Goal: Navigation & Orientation: Find specific page/section

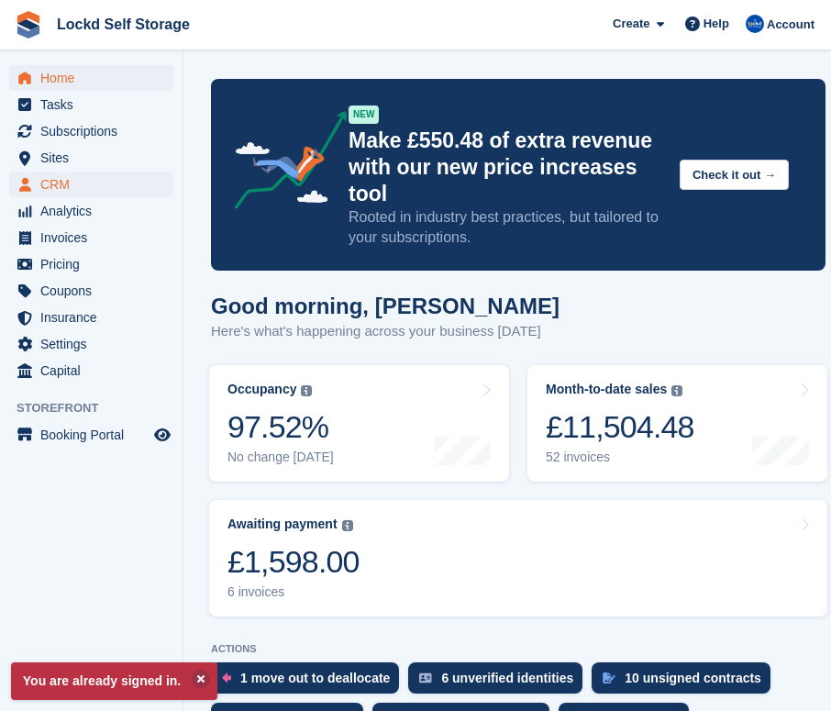
click at [93, 176] on span "CRM" at bounding box center [95, 184] width 110 height 26
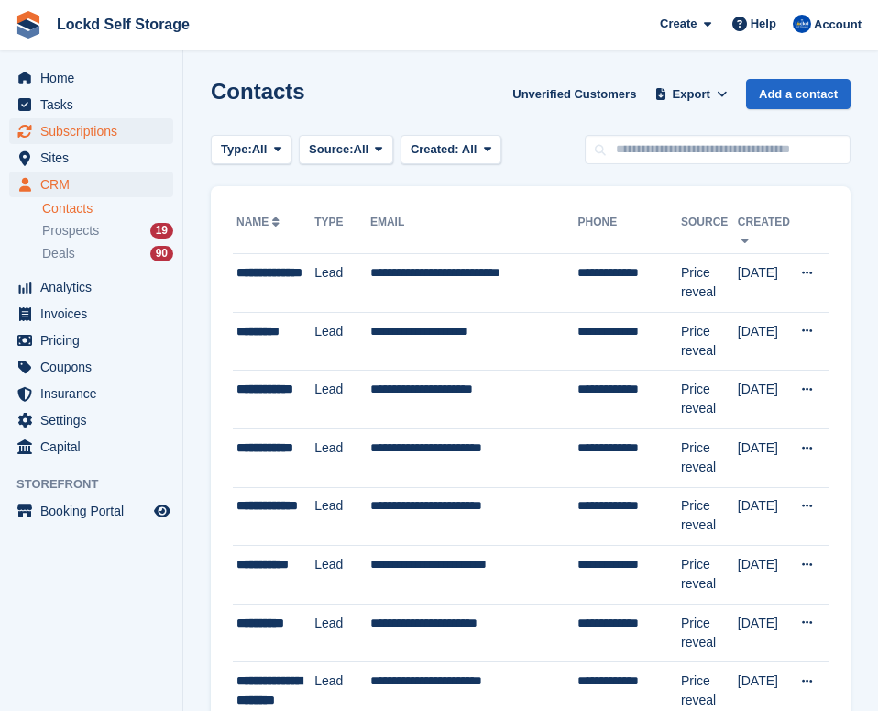
click at [89, 133] on span "Subscriptions" at bounding box center [95, 131] width 110 height 26
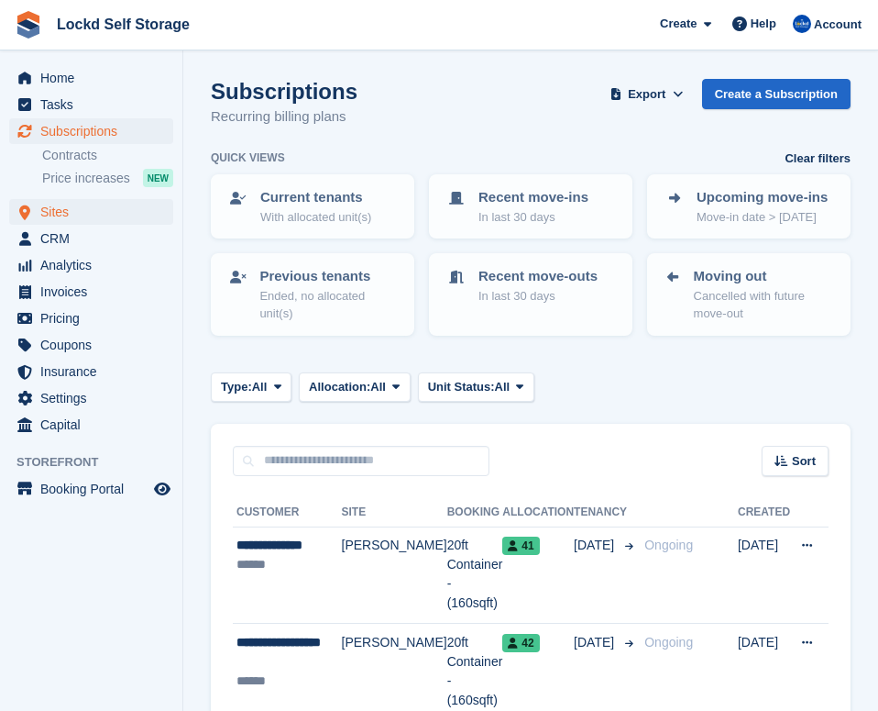
click at [62, 207] on span "Sites" at bounding box center [95, 212] width 110 height 26
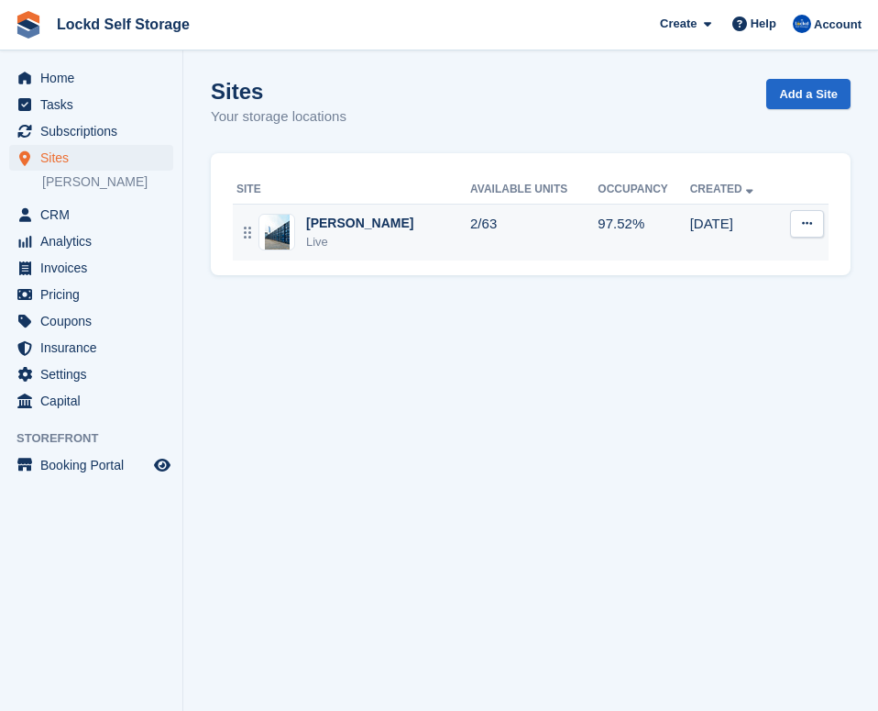
click at [546, 226] on td "2/63" at bounding box center [533, 232] width 127 height 57
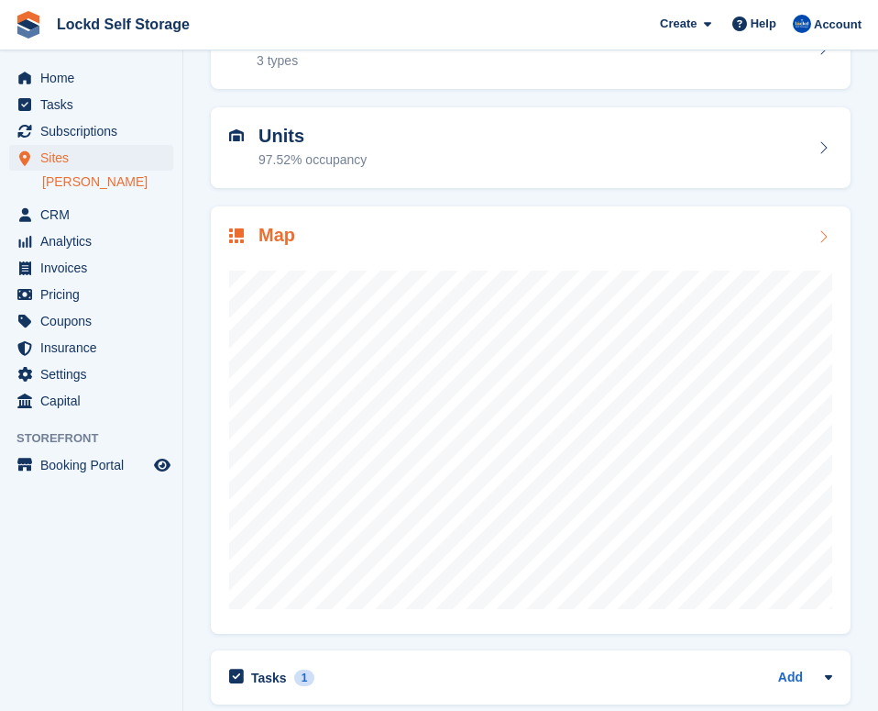
scroll to position [137, 0]
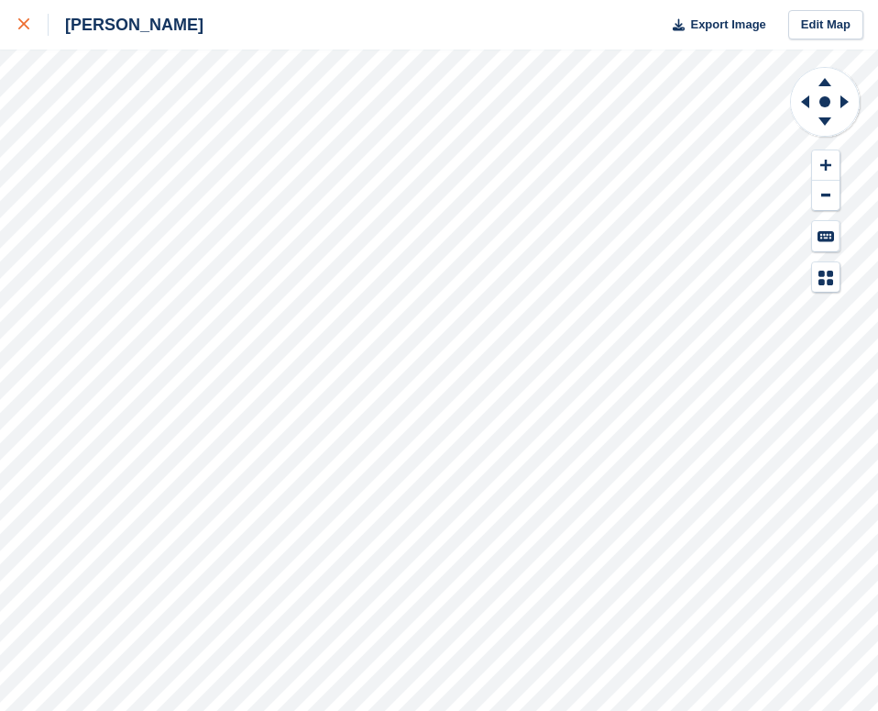
click at [28, 17] on div at bounding box center [33, 25] width 30 height 22
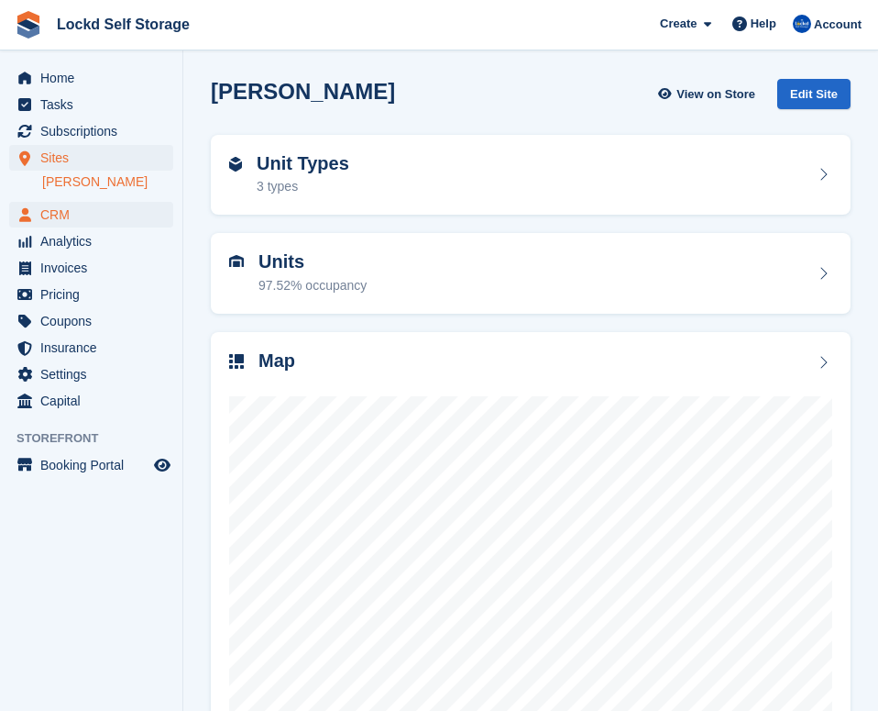
click at [95, 220] on span "CRM" at bounding box center [95, 215] width 110 height 26
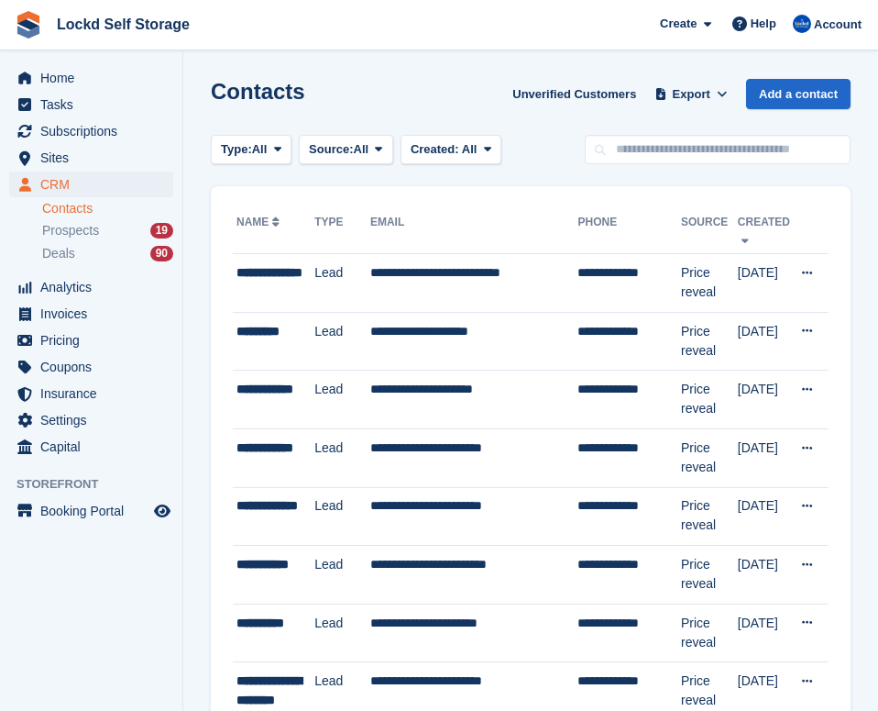
click at [104, 132] on span "Subscriptions" at bounding box center [95, 131] width 110 height 26
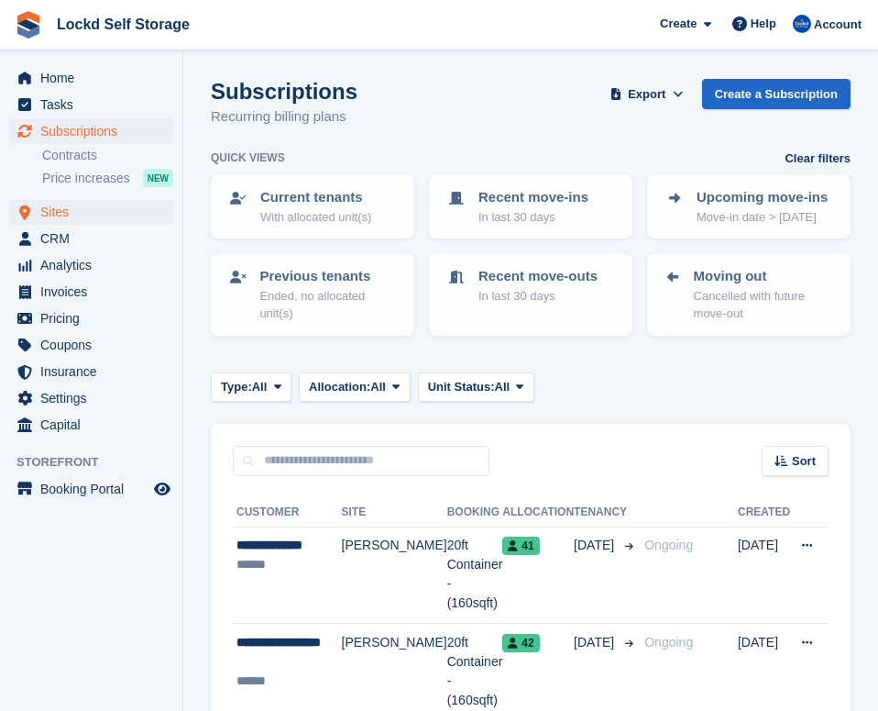
click at [115, 211] on span "Sites" at bounding box center [95, 212] width 110 height 26
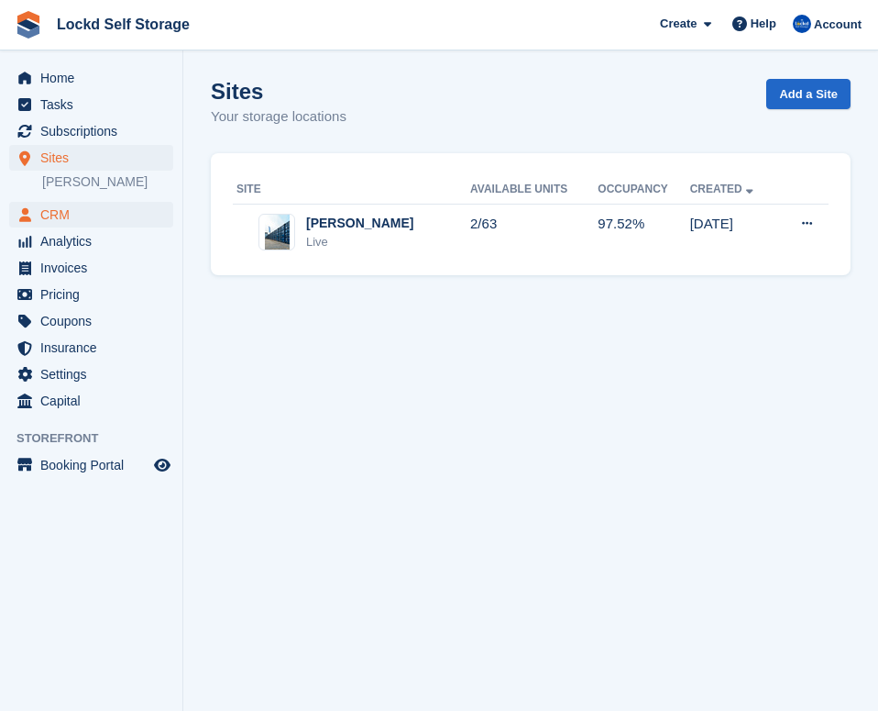
click at [104, 211] on span "CRM" at bounding box center [95, 215] width 110 height 26
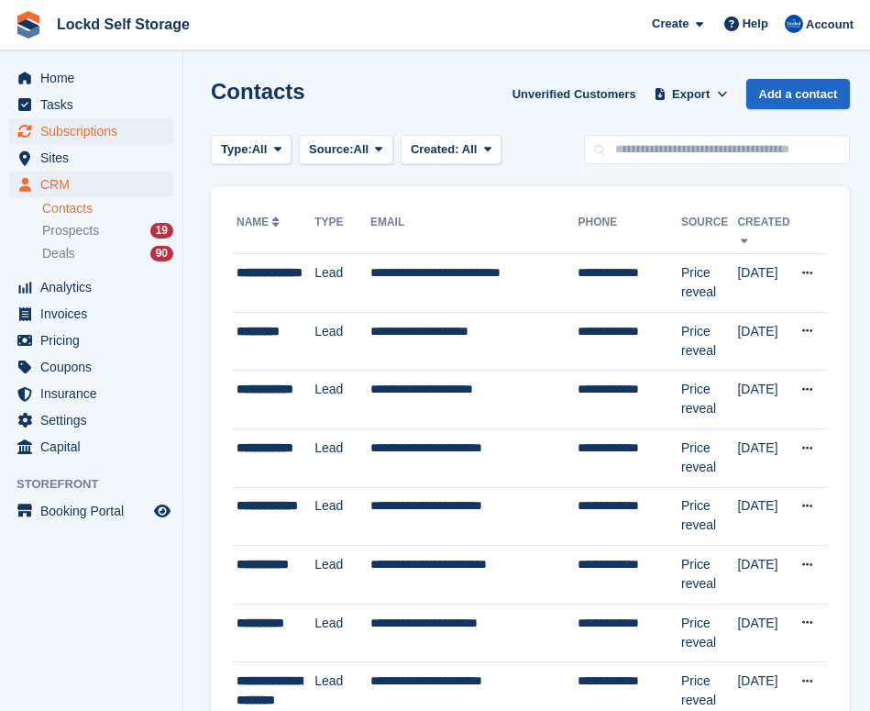
click at [90, 133] on span "Subscriptions" at bounding box center [95, 131] width 110 height 26
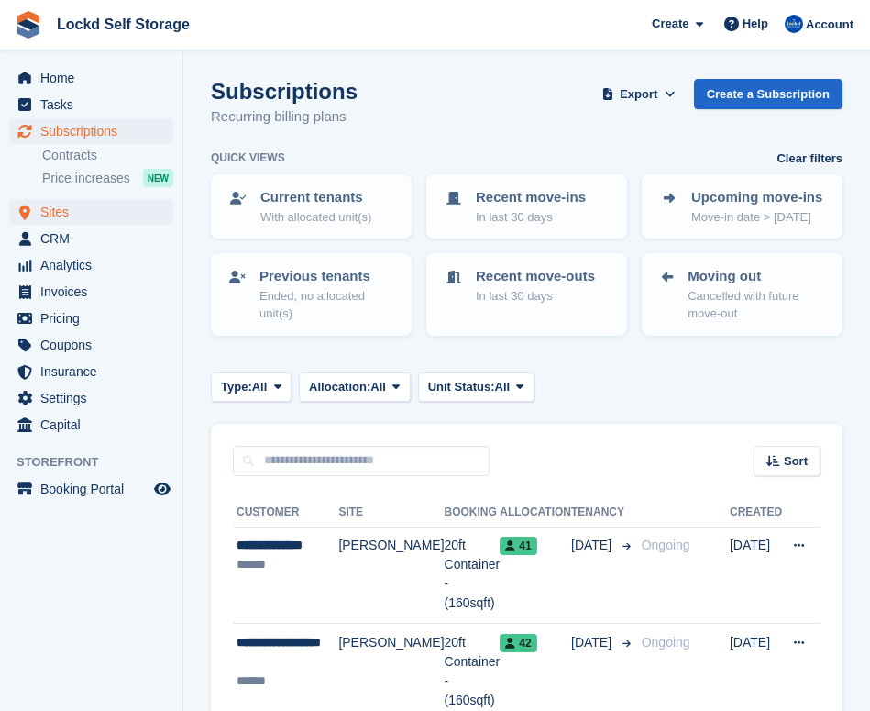
click at [94, 213] on span "Sites" at bounding box center [95, 212] width 110 height 26
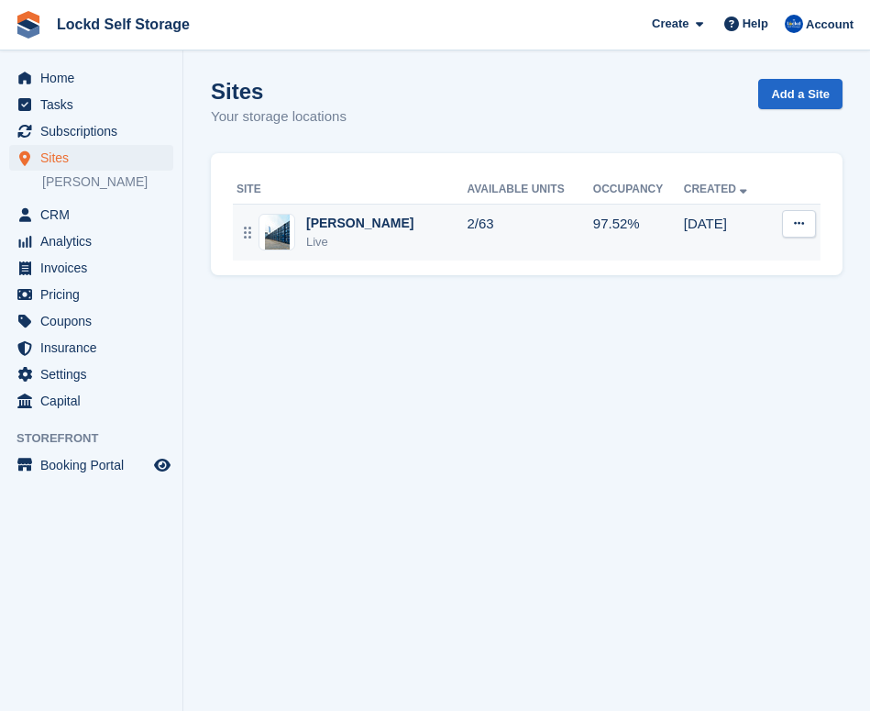
click at [467, 226] on td "2/63" at bounding box center [530, 232] width 126 height 57
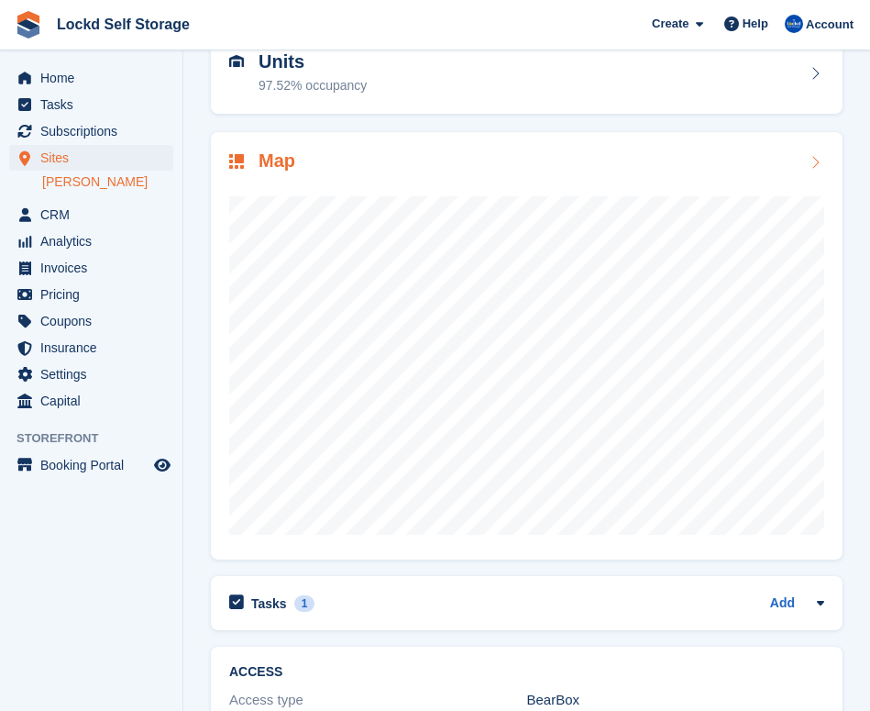
scroll to position [203, 0]
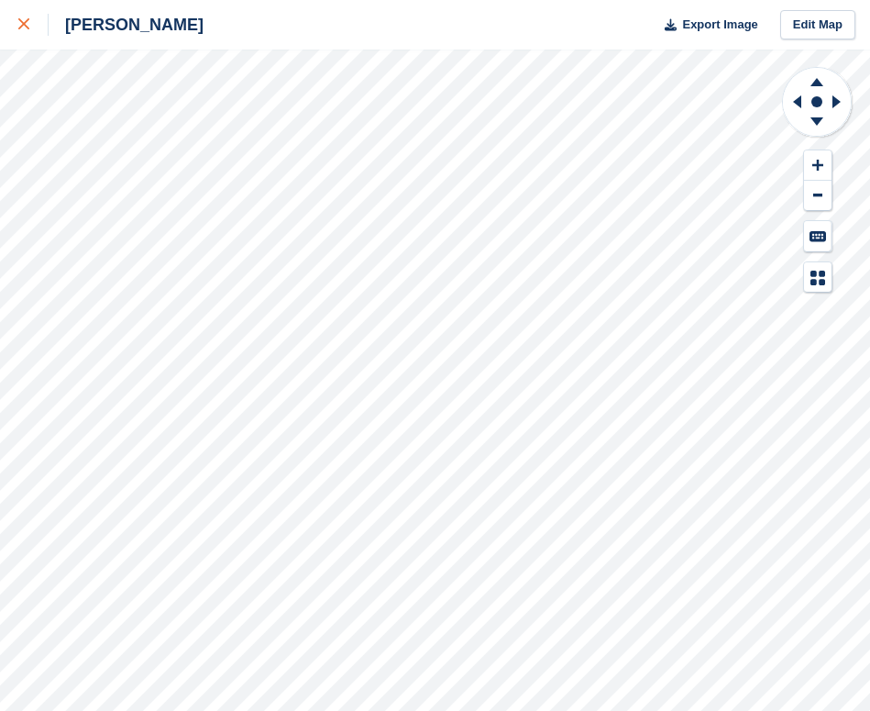
click at [28, 21] on icon at bounding box center [23, 23] width 11 height 11
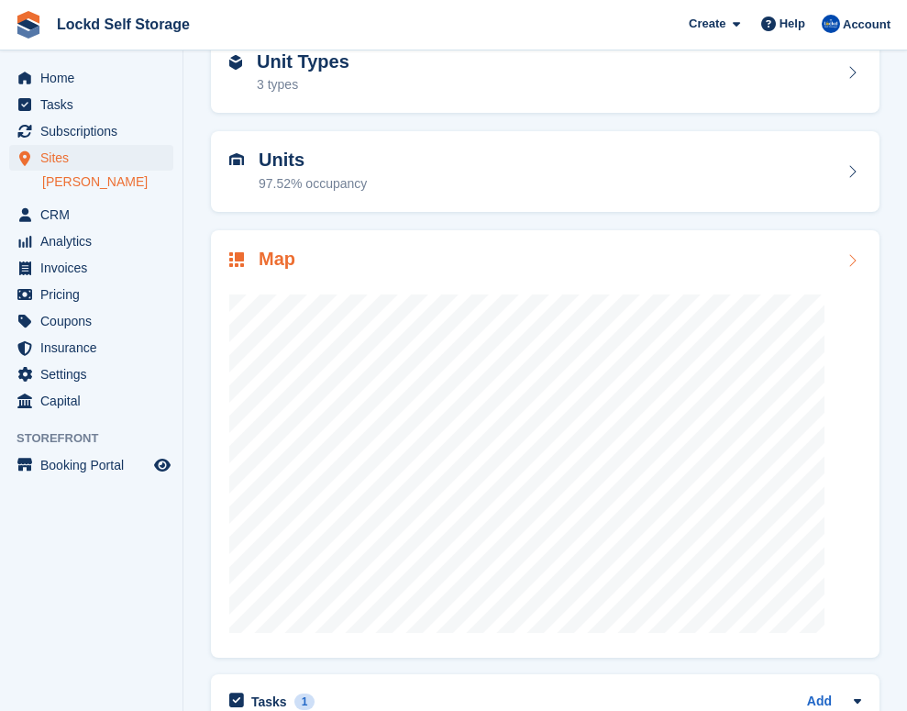
scroll to position [125, 0]
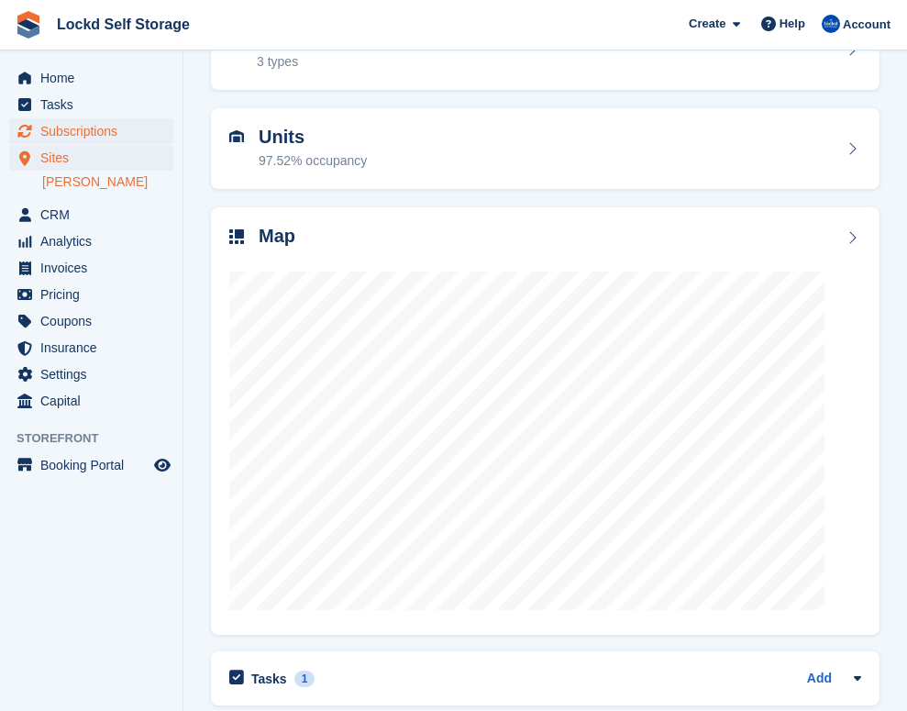
click at [125, 126] on span "Subscriptions" at bounding box center [95, 131] width 110 height 26
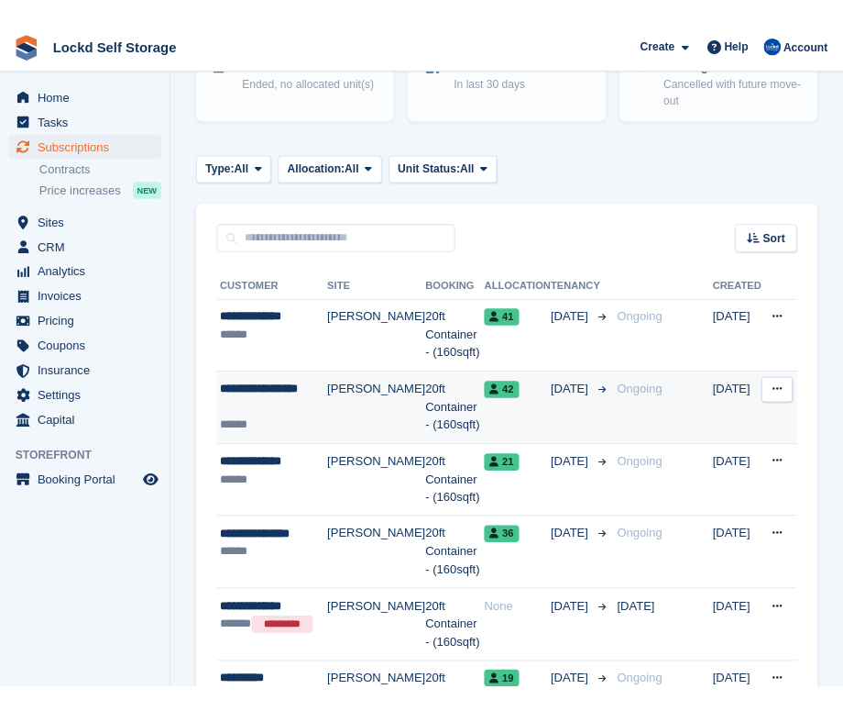
scroll to position [233, 0]
